Goal: Use online tool/utility: Utilize a website feature to perform a specific function

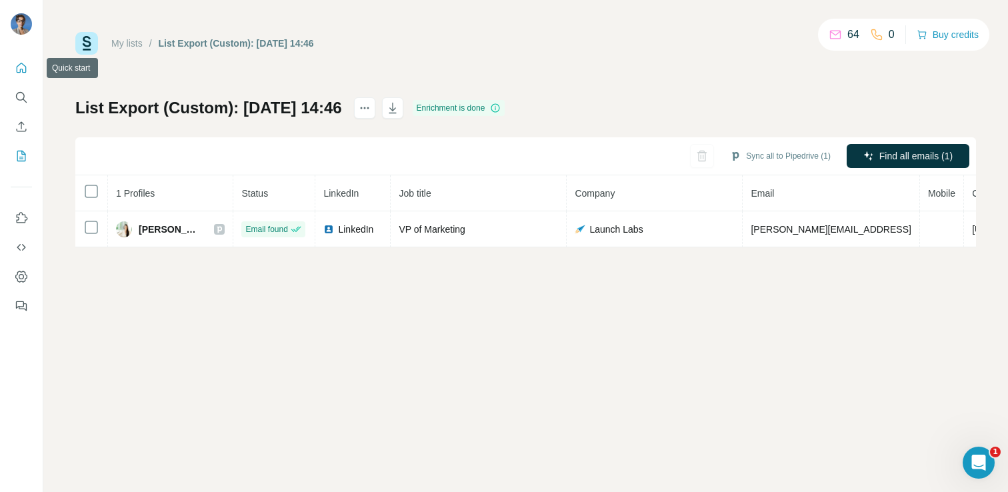
click at [17, 74] on icon "Quick start" at bounding box center [21, 67] width 13 height 13
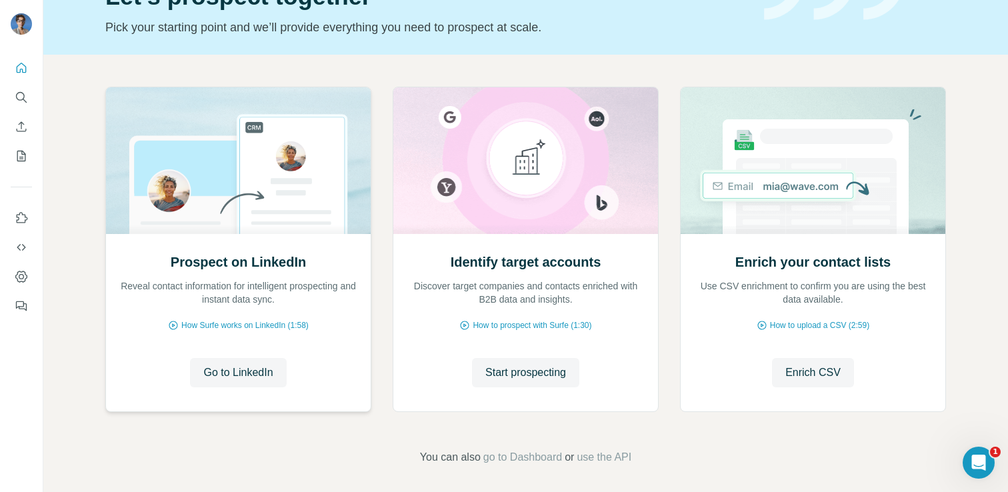
scroll to position [84, 0]
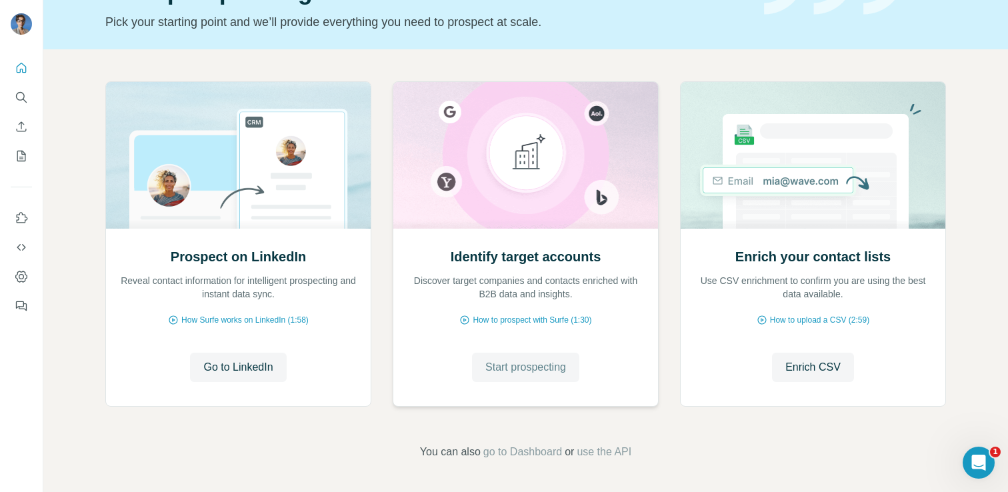
click at [542, 368] on span "Start prospecting" at bounding box center [525, 367] width 81 height 16
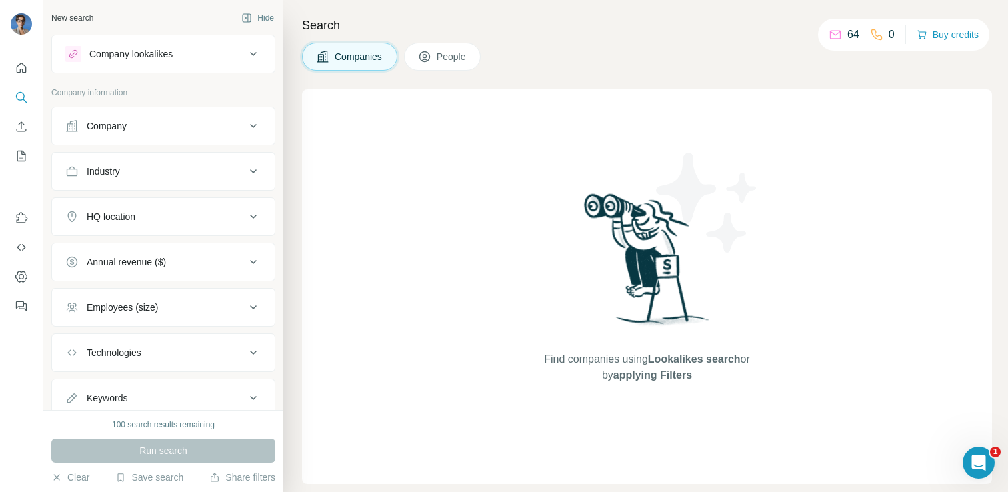
click at [217, 120] on div "Company" at bounding box center [155, 125] width 180 height 13
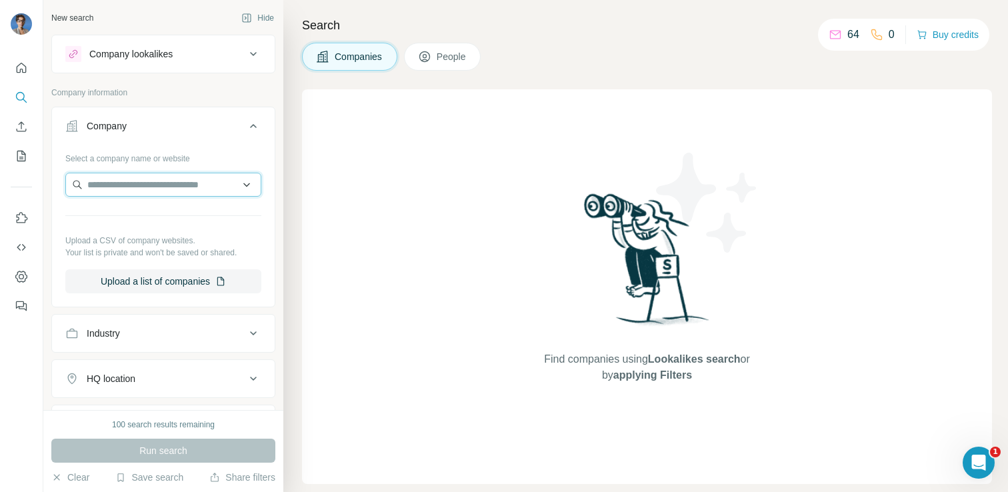
click at [147, 183] on input "text" at bounding box center [163, 185] width 196 height 24
type input "*"
click at [280, 131] on div "New search Hide Company lookalikes Company information Company Select a company…" at bounding box center [163, 205] width 240 height 410
click at [244, 60] on div "Company lookalikes" at bounding box center [155, 54] width 180 height 16
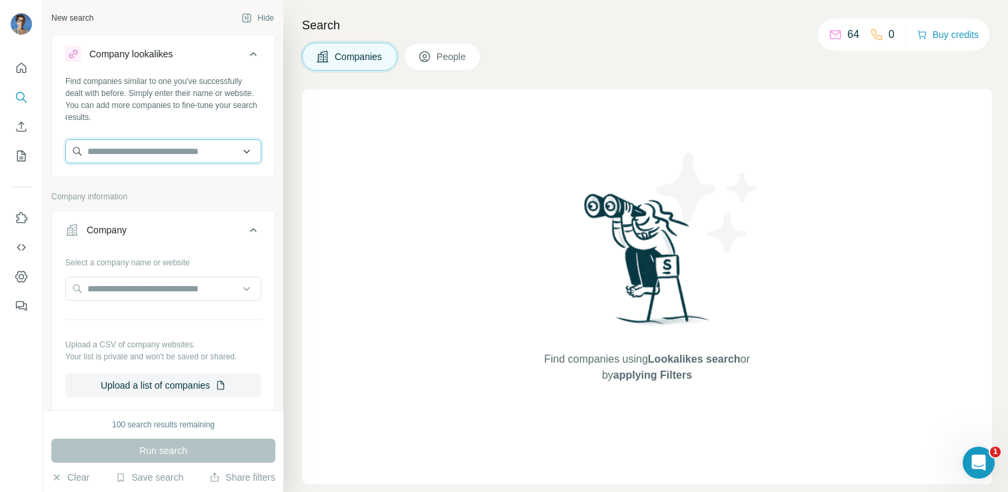
click at [185, 156] on input "text" at bounding box center [163, 151] width 196 height 24
click at [19, 73] on icon "Quick start" at bounding box center [21, 67] width 13 height 13
